Goal: Information Seeking & Learning: Learn about a topic

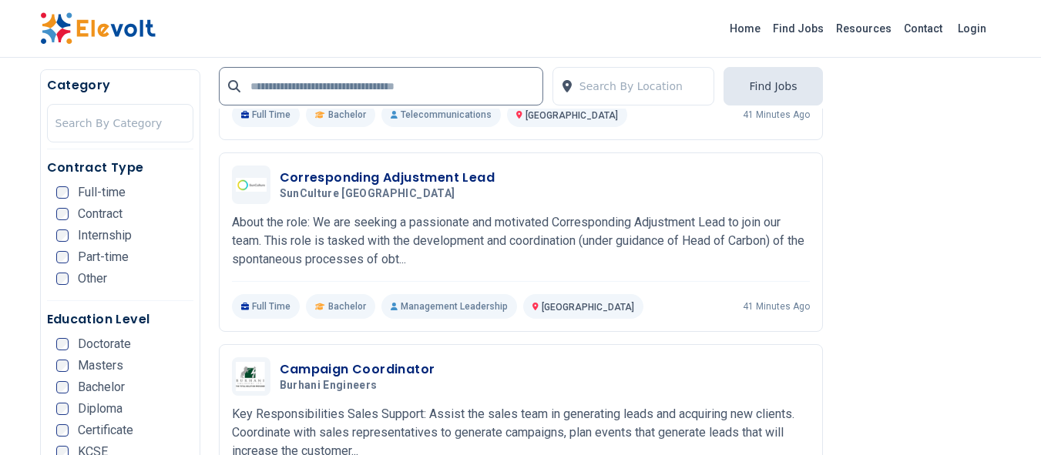
scroll to position [1861, 0]
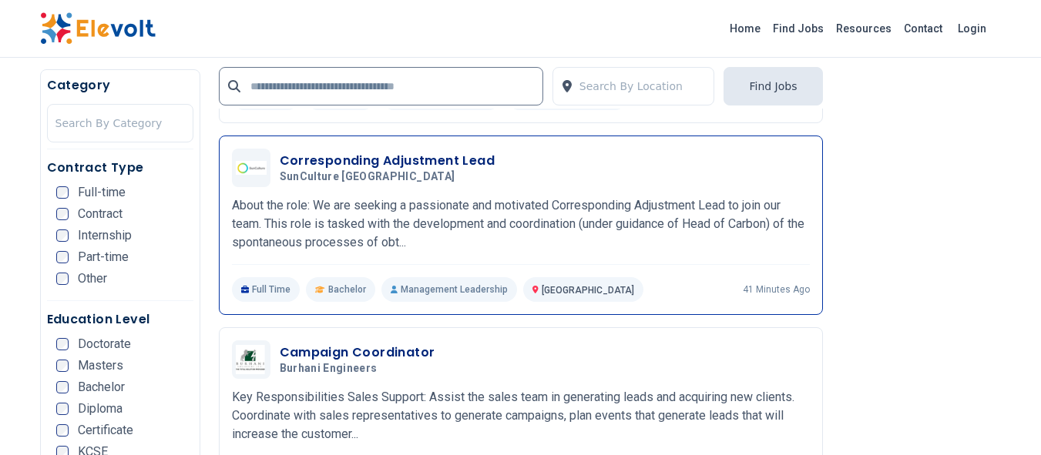
click at [297, 225] on p "About the role: We are seeking a passionate and motivated Corresponding Adjustm…" at bounding box center [521, 223] width 578 height 55
click at [337, 212] on p "About the role: We are seeking a passionate and motivated Corresponding Adjustm…" at bounding box center [521, 223] width 578 height 55
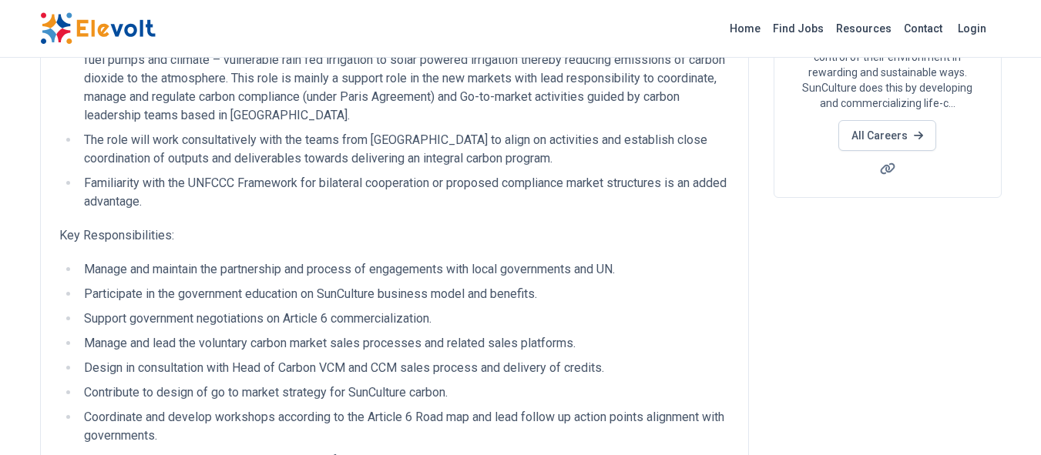
scroll to position [256, 0]
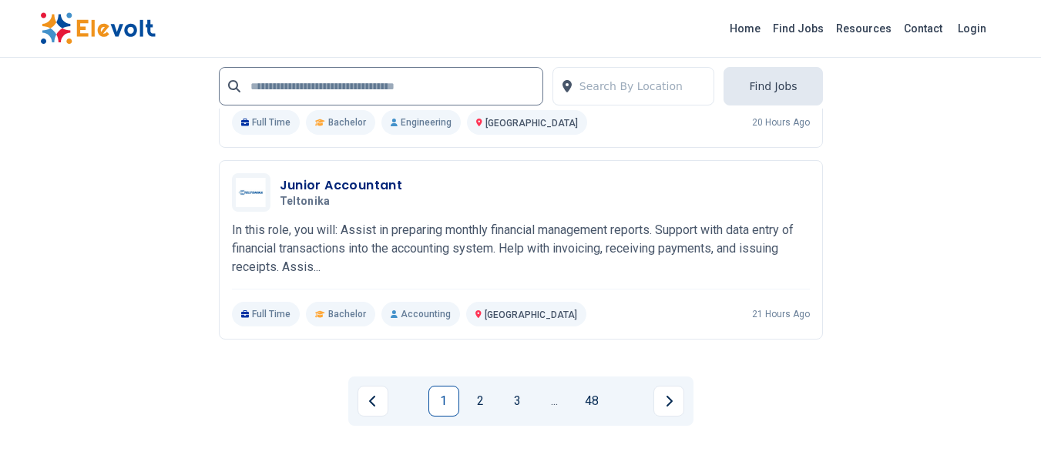
scroll to position [3621, 0]
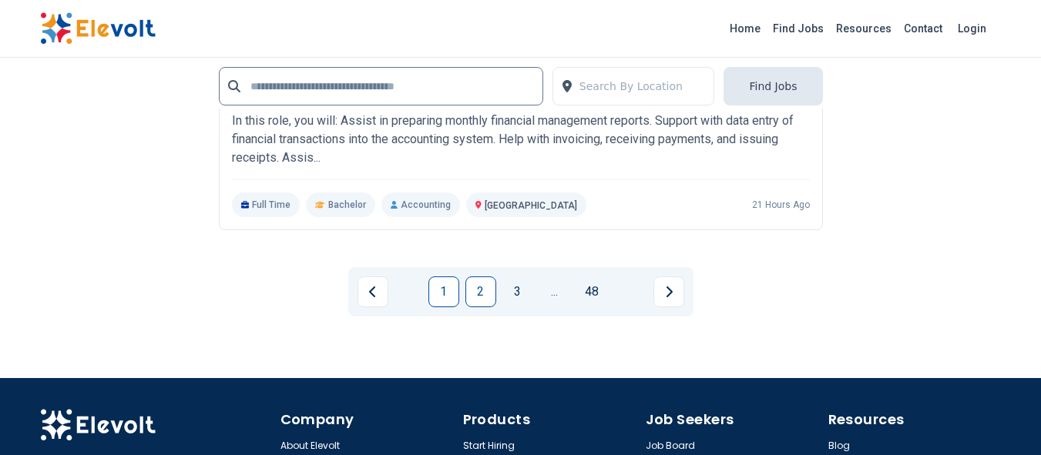
click at [475, 291] on link "2" at bounding box center [480, 292] width 31 height 31
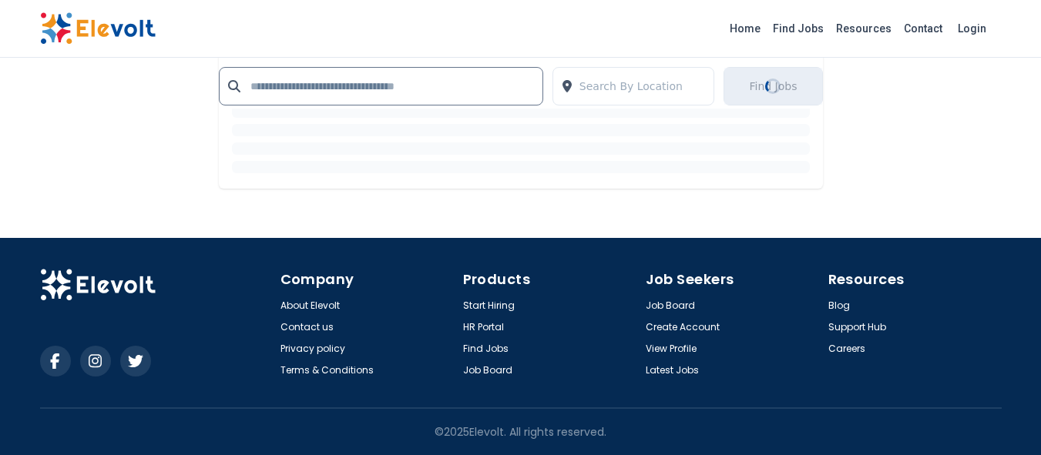
scroll to position [0, 0]
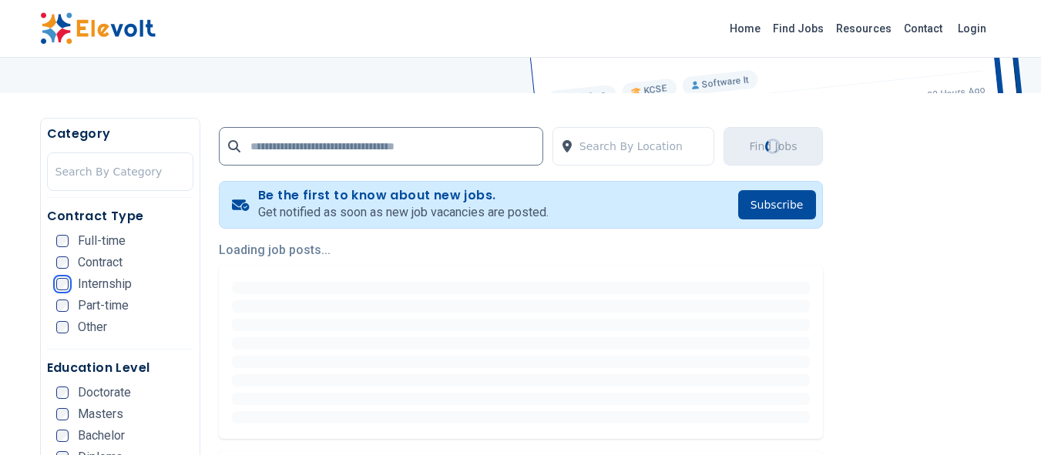
scroll to position [66, 0]
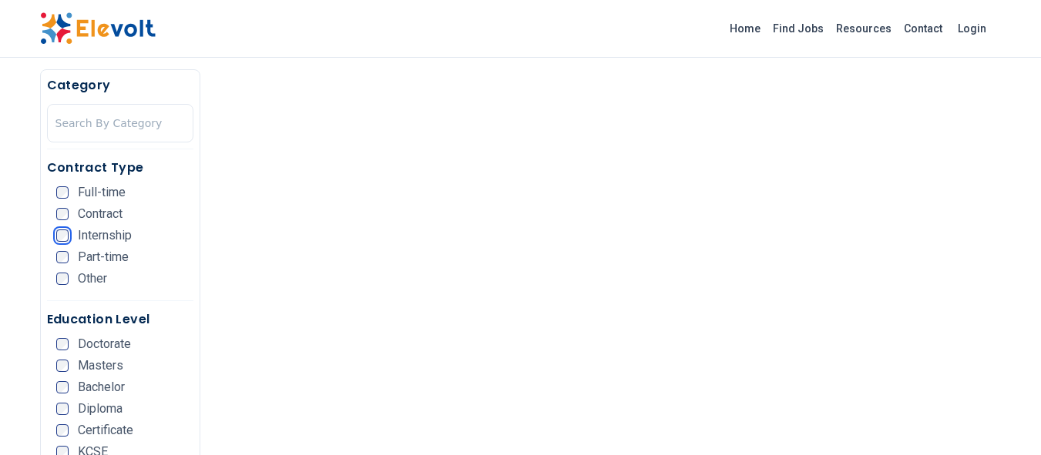
scroll to position [592, 0]
